Goal: Information Seeking & Learning: Learn about a topic

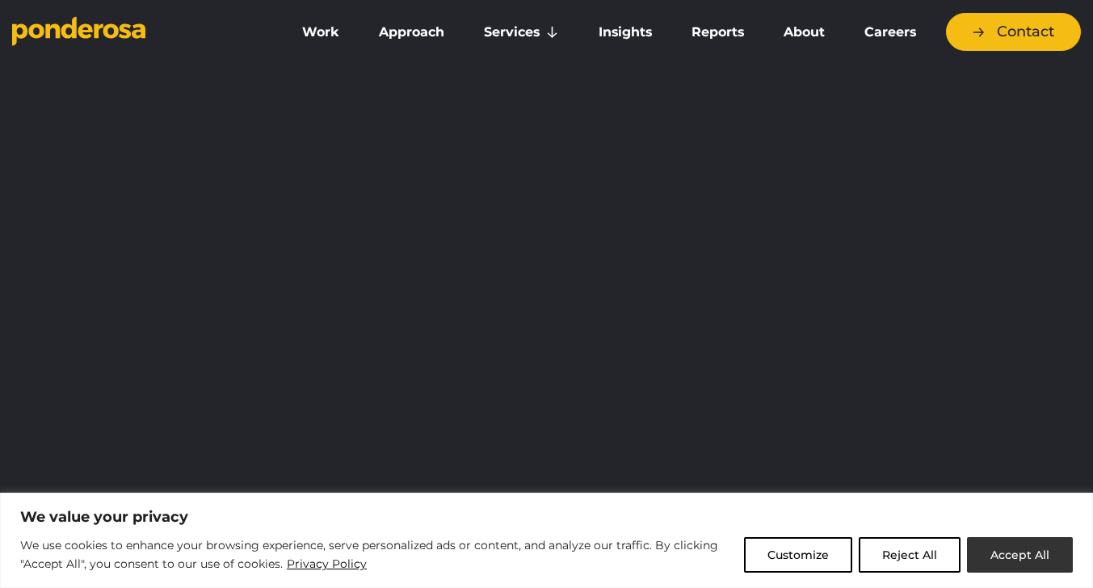
click at [1027, 552] on button "Accept All" at bounding box center [1020, 555] width 106 height 36
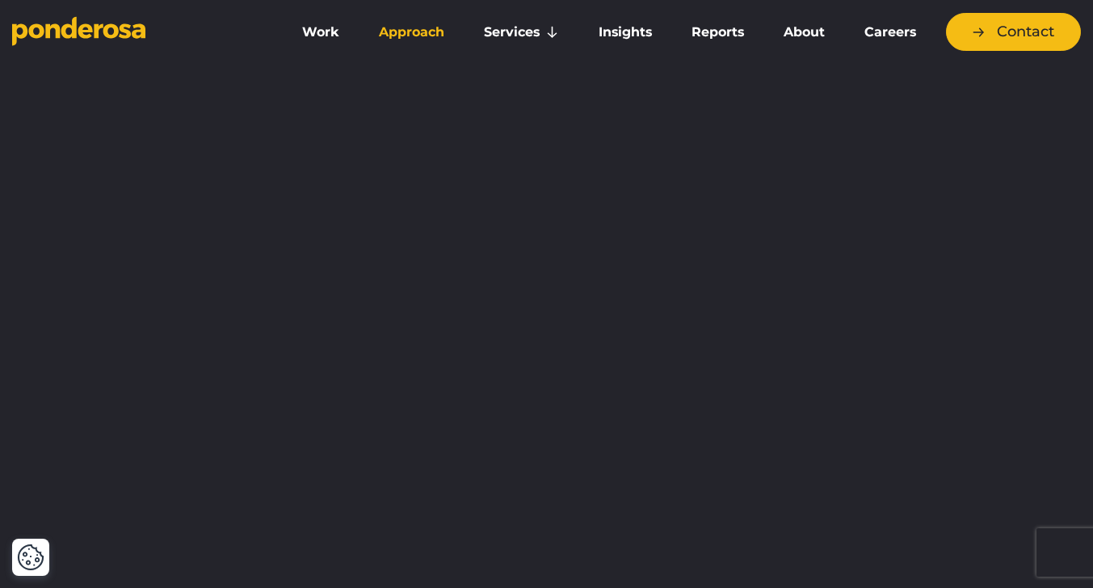
click at [419, 31] on link "Approach" at bounding box center [412, 32] width 99 height 34
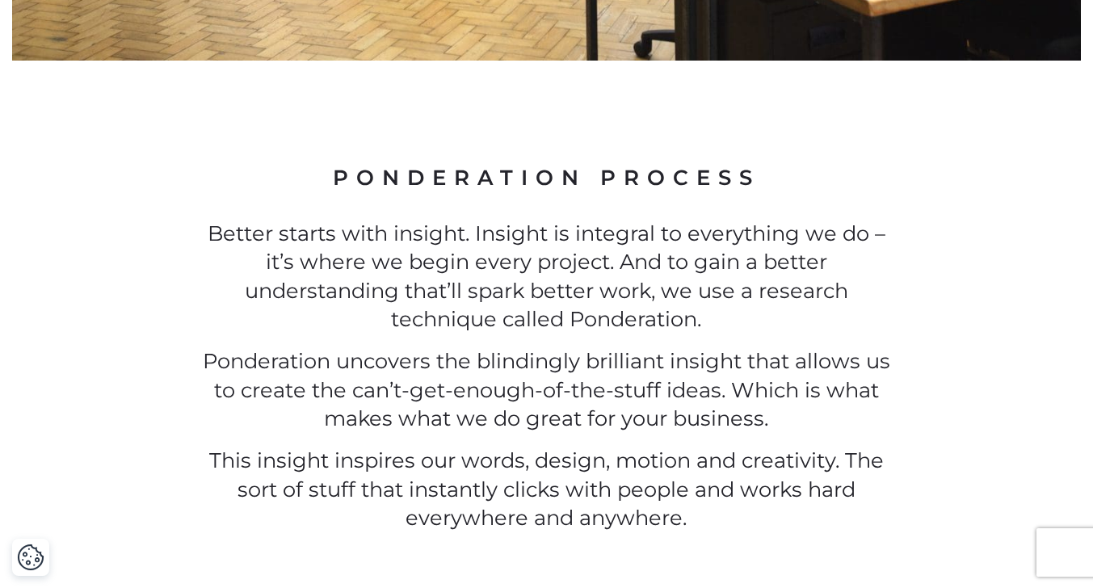
scroll to position [1253, 0]
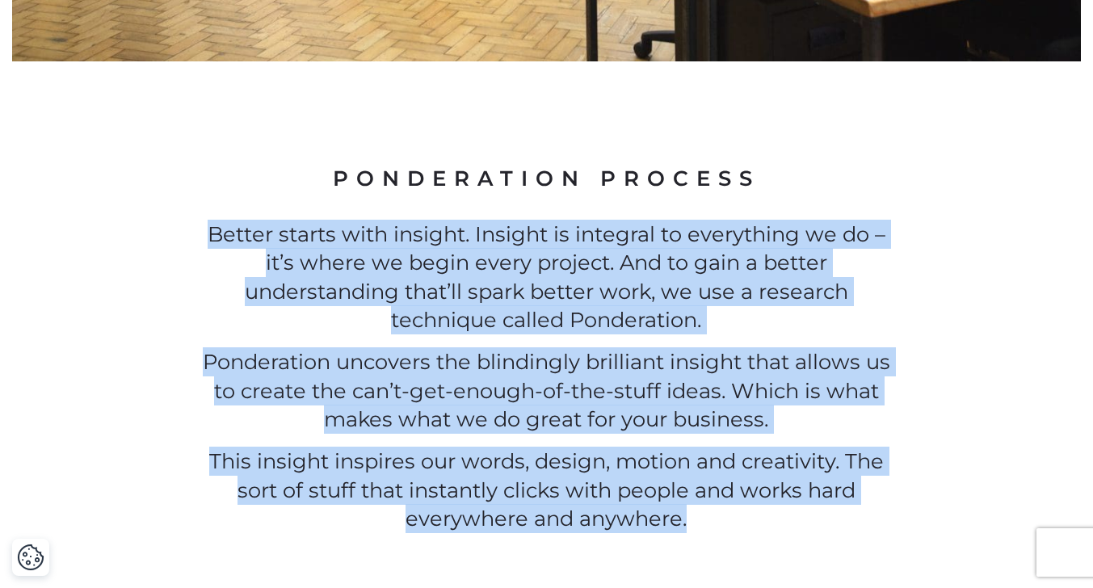
drag, startPoint x: 212, startPoint y: 229, endPoint x: 715, endPoint y: 511, distance: 576.0
click at [715, 511] on div "Better starts with insight. Insight is integral to everything we do – it’s wher…" at bounding box center [547, 376] width 704 height 313
copy div "Better starts with insight. Insight is integral to everything we do – it’s wher…"
